Goal: Find specific page/section: Find specific page/section

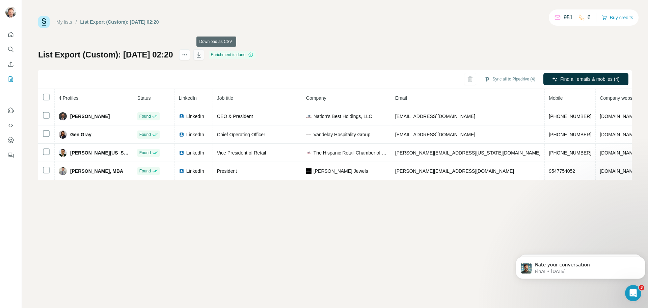
click at [202, 58] on icon "button" at bounding box center [199, 54] width 7 height 7
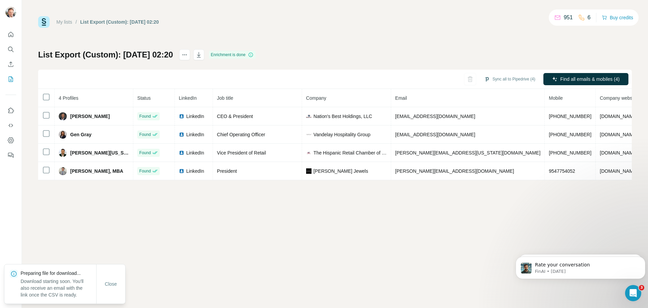
click at [511, 26] on div "My lists / List Export (Custom): 10/10/2025 02:20 951 6 Buy credits" at bounding box center [335, 21] width 594 height 11
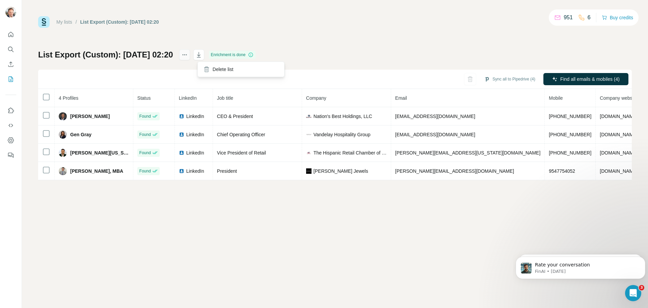
click at [188, 55] on icon "actions" at bounding box center [184, 54] width 7 height 7
click at [372, 48] on div "My lists / List Export (Custom): 10/10/2025 02:20 951 6 Buy credits List Export…" at bounding box center [335, 98] width 594 height 164
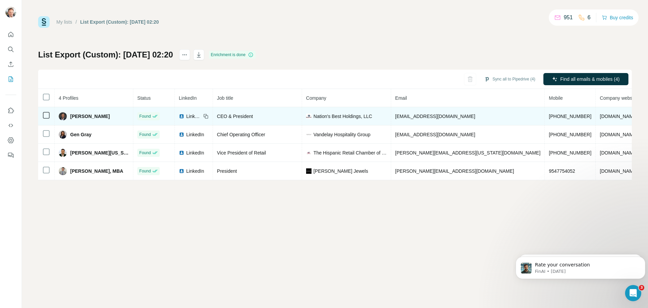
click at [186, 119] on span "LinkedIn" at bounding box center [193, 116] width 15 height 7
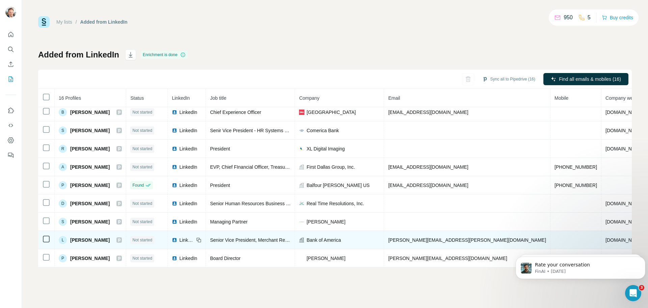
scroll to position [26, 0]
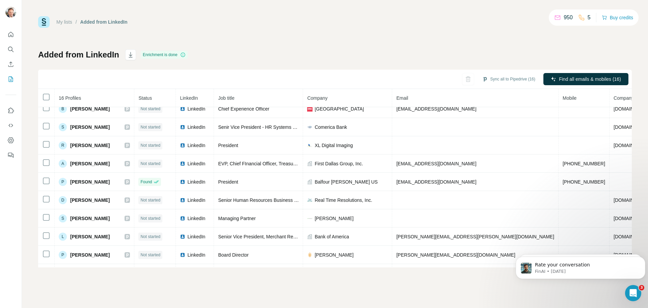
click at [65, 24] on link "My lists" at bounding box center [64, 21] width 16 height 5
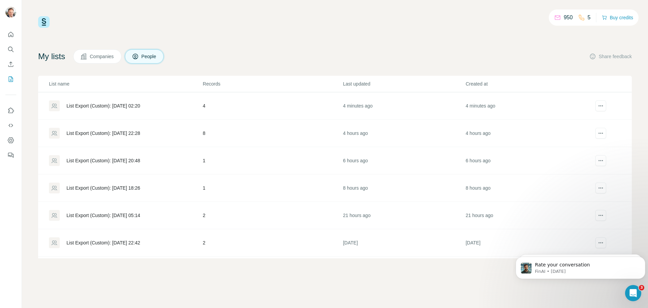
click at [104, 105] on div "List Export (Custom): [DATE] 02:20" at bounding box center [104, 105] width 74 height 7
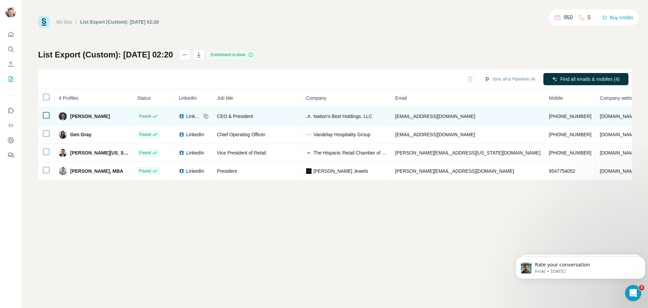
click at [186, 117] on span "LinkedIn" at bounding box center [193, 116] width 15 height 7
